Goal: Find specific page/section

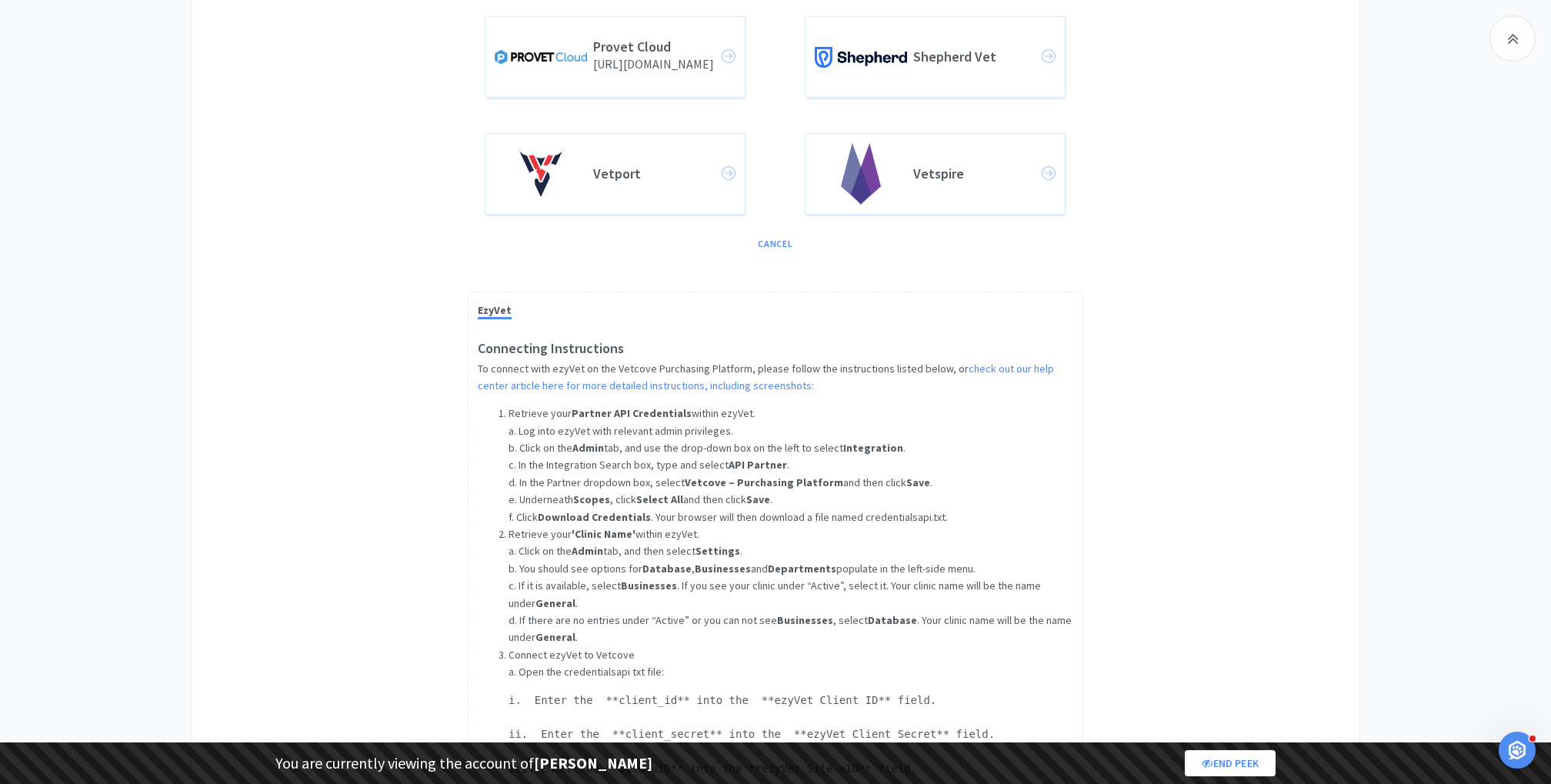
scroll to position [814, 0]
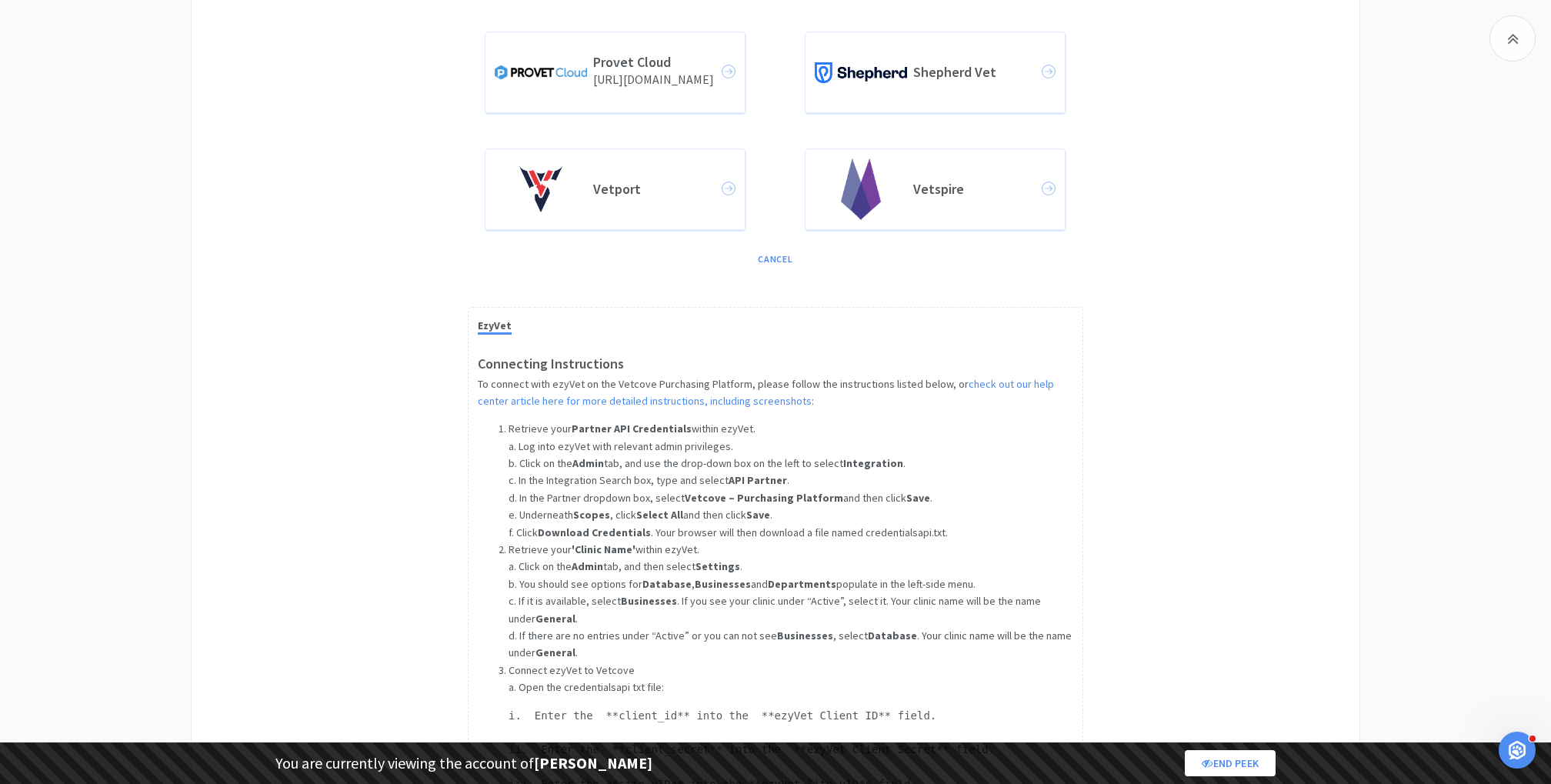
click at [594, 396] on link "check out our help center article here for more detailed instructions, includin…" at bounding box center [766, 392] width 577 height 31
